Goal: Communication & Community: Answer question/provide support

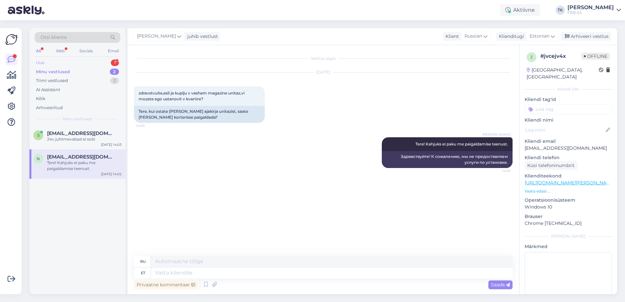
click at [93, 64] on div "Uus 1" at bounding box center [78, 62] width 86 height 9
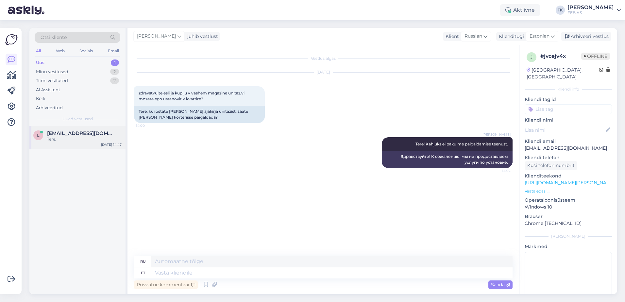
click at [73, 134] on span "[EMAIL_ADDRESS][DOMAIN_NAME]" at bounding box center [81, 133] width 68 height 6
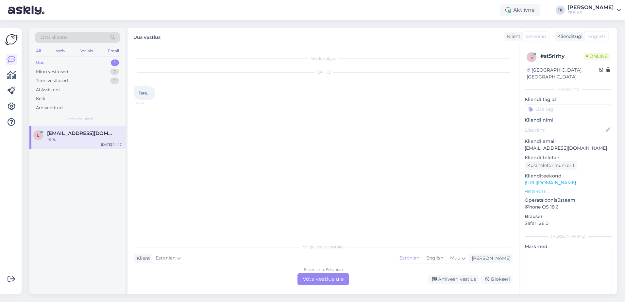
click at [339, 278] on div "Estonian to Estonian Võta vestlus üle" at bounding box center [324, 279] width 52 height 12
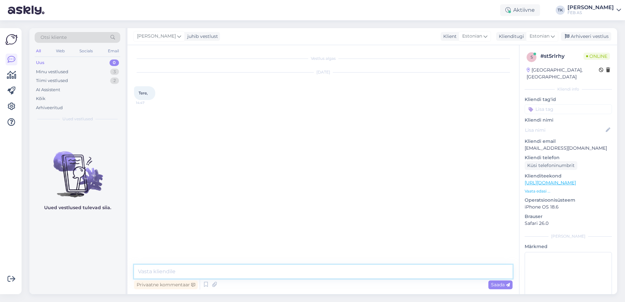
click at [290, 269] on textarea at bounding box center [323, 272] width 379 height 14
type textarea "Tere! Kuidas saame teid aidata?"
click at [282, 240] on div "Vestlus algas [DATE] Tere, 14:47 Triinu [PERSON_NAME] Tere! Kuidas saame teid a…" at bounding box center [326, 152] width 384 height 200
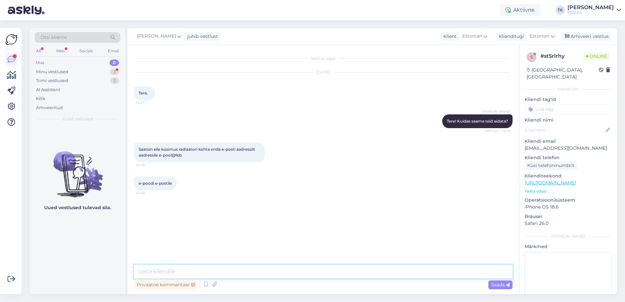
click at [162, 268] on textarea at bounding box center [323, 272] width 379 height 14
type textarea "suunasime selle kirja edasi müügimehele"
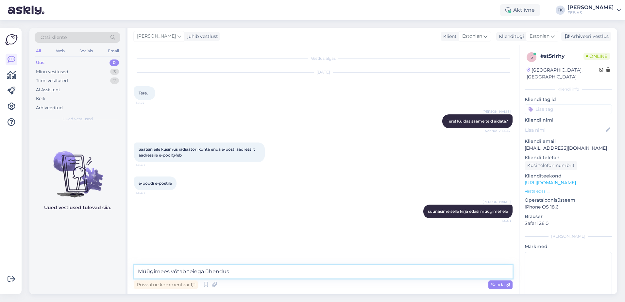
type textarea "Müügimees võtab teiega ühendust"
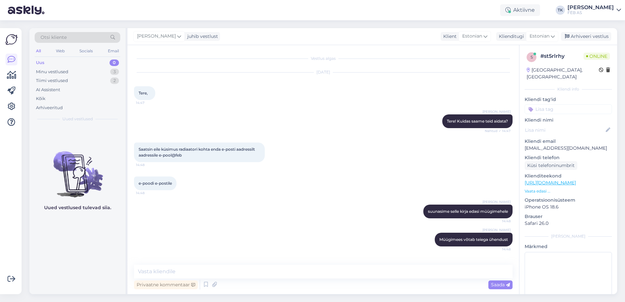
click at [235, 214] on div "Triinu [PERSON_NAME] suunasime selle kirja edasi müügimehele 14:48" at bounding box center [323, 211] width 379 height 28
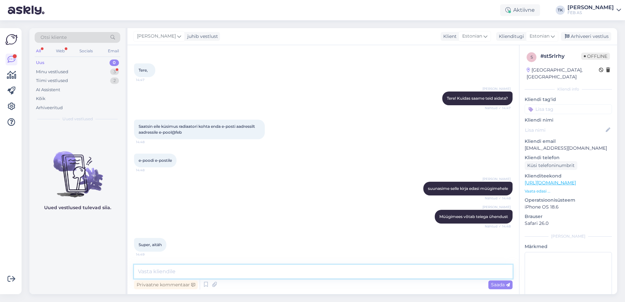
click at [197, 271] on textarea at bounding box center [323, 272] width 379 height 14
type textarea "Kas saame teid veel kuidagi aidata?"
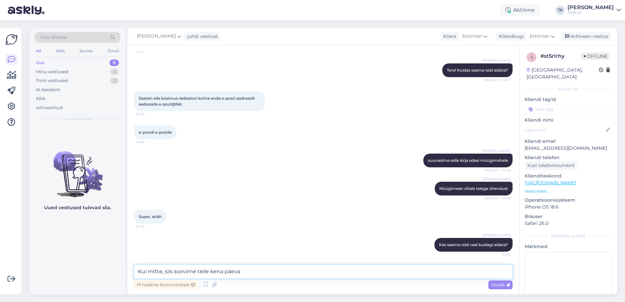
type textarea "Kui mitte, siis soovime teile kena päeva!"
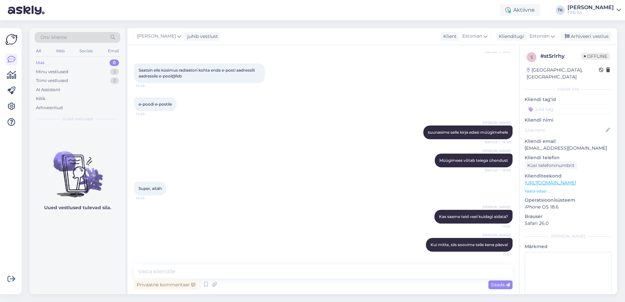
drag, startPoint x: 290, startPoint y: 181, endPoint x: 355, endPoint y: 139, distance: 77.7
click at [293, 180] on div "Super, aitäh 14:49" at bounding box center [323, 189] width 379 height 28
click at [593, 36] on div "Arhiveeri vestlus" at bounding box center [586, 36] width 50 height 9
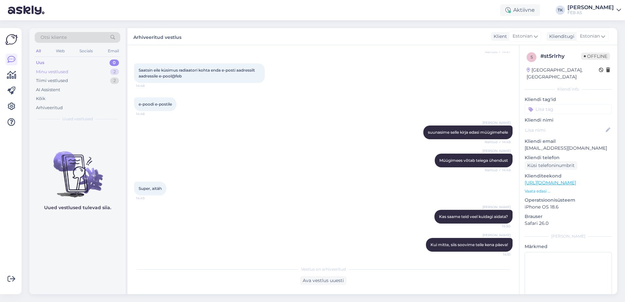
click at [90, 71] on div "Minu vestlused 2" at bounding box center [78, 71] width 86 height 9
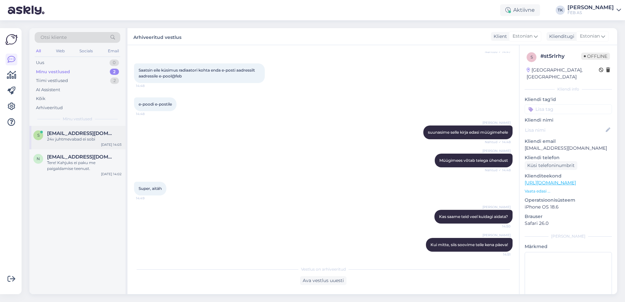
click at [82, 143] on div "s [EMAIL_ADDRESS][DOMAIN_NAME] 24v juhtmevabad ei sobi [DATE] 14:03" at bounding box center [77, 138] width 96 height 24
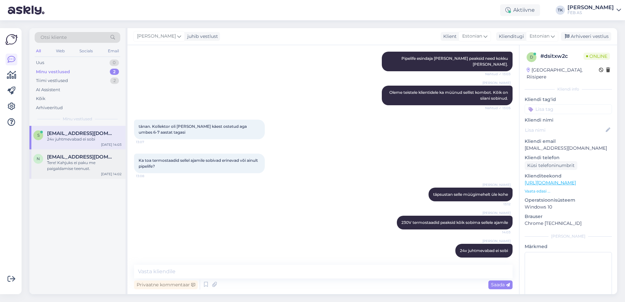
click at [77, 163] on div "Tere! Kahjuks ei paku me paigaldamise teenust." at bounding box center [84, 166] width 75 height 12
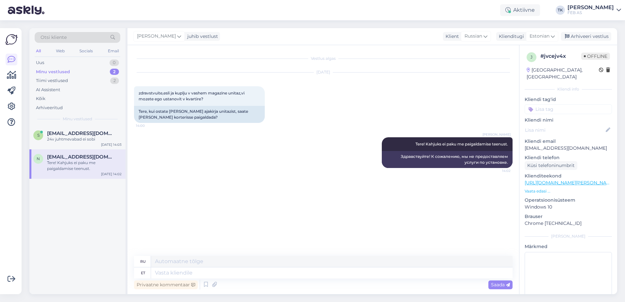
scroll to position [0, 0]
click at [593, 37] on div "Arhiveeri vestlus" at bounding box center [586, 36] width 50 height 9
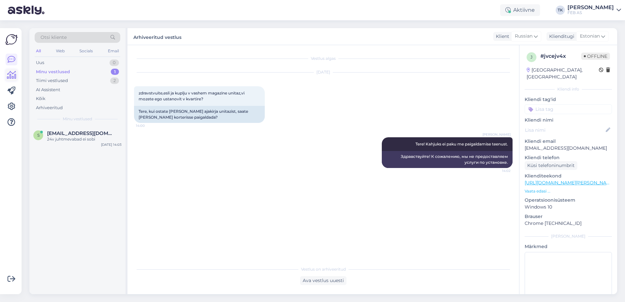
click at [12, 75] on icon at bounding box center [11, 75] width 9 height 8
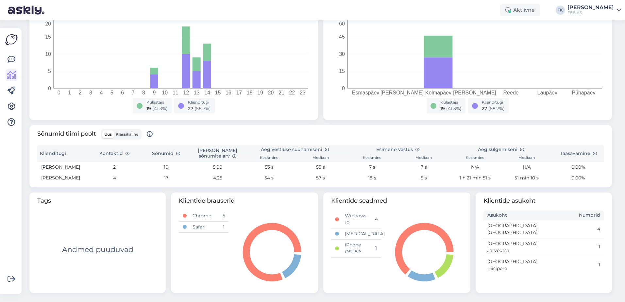
scroll to position [125, 0]
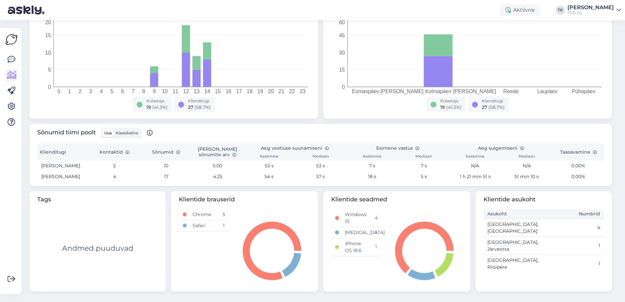
click at [138, 133] on span "Klassikaline" at bounding box center [127, 132] width 23 height 5
click at [114, 129] on input "Klassikaline" at bounding box center [114, 129] width 0 height 0
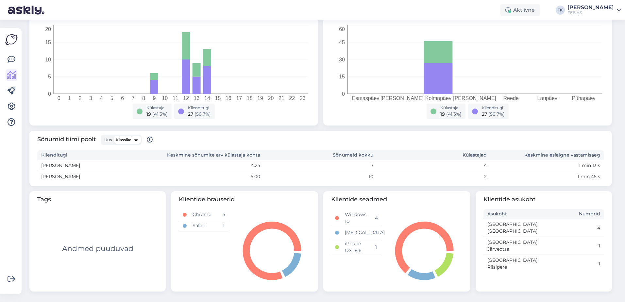
click at [109, 139] on span "Uus" at bounding box center [108, 139] width 8 height 5
click at [102, 136] on input "Uus" at bounding box center [102, 136] width 0 height 0
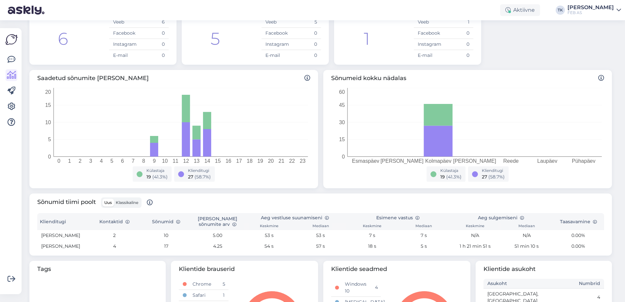
scroll to position [0, 0]
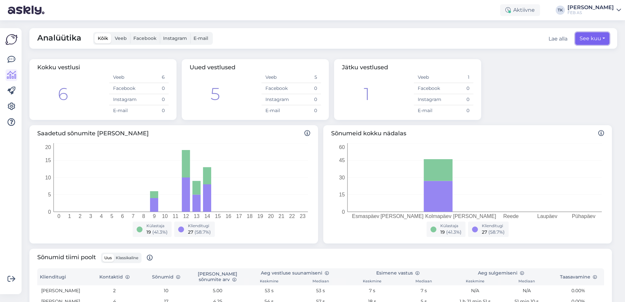
click at [575, 37] on button "See kuu" at bounding box center [592, 38] width 34 height 12
select select "9"
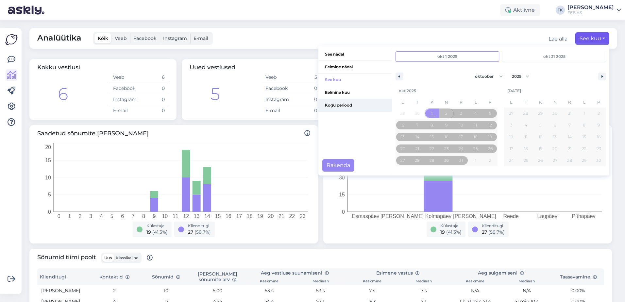
click at [329, 108] on span "Kogu periood" at bounding box center [355, 105] width 74 height 12
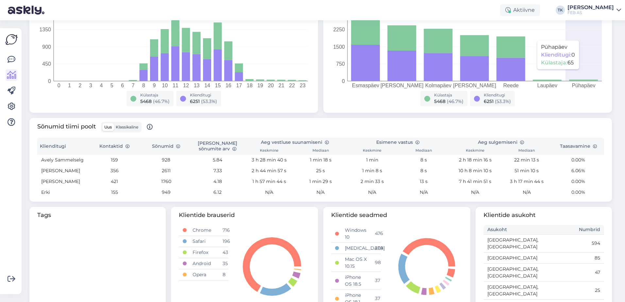
scroll to position [189, 0]
